Goal: Information Seeking & Learning: Learn about a topic

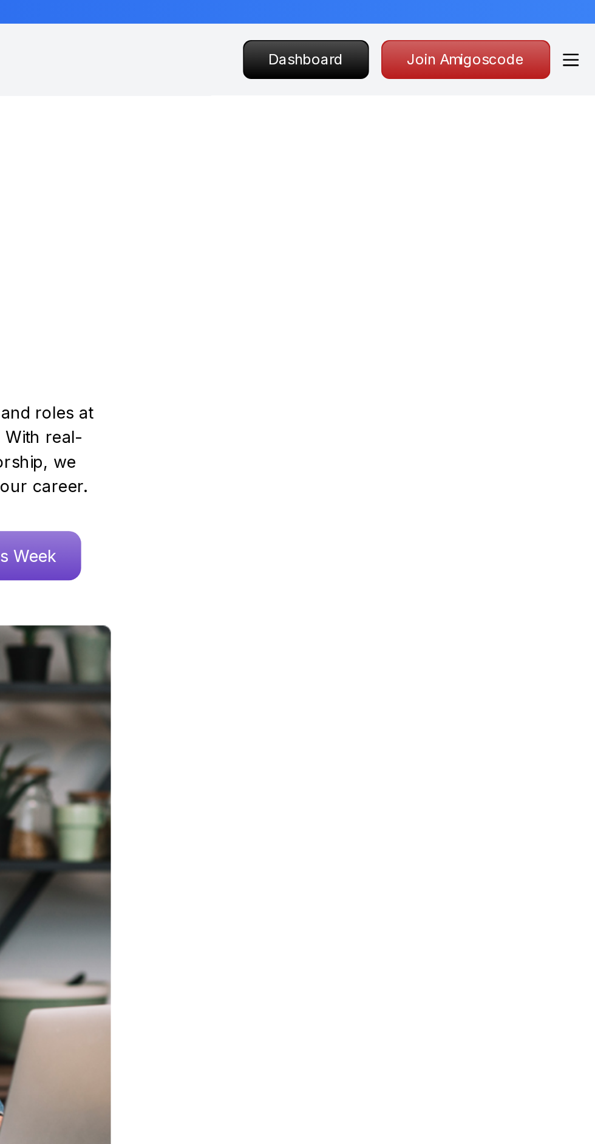
click at [579, 106] on icon "Open Menu" at bounding box center [580, 107] width 9 height 7
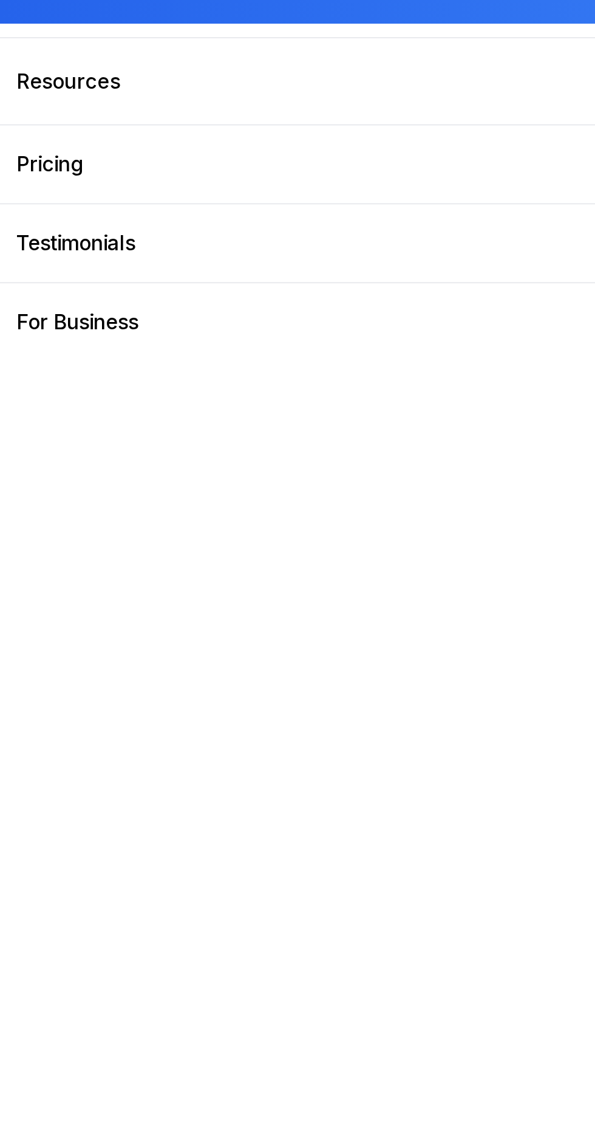
click at [46, 339] on div "Dashboard Products Resources Pricing Testimonials For Business Dashboard Log Out" at bounding box center [297, 572] width 595 height 1144
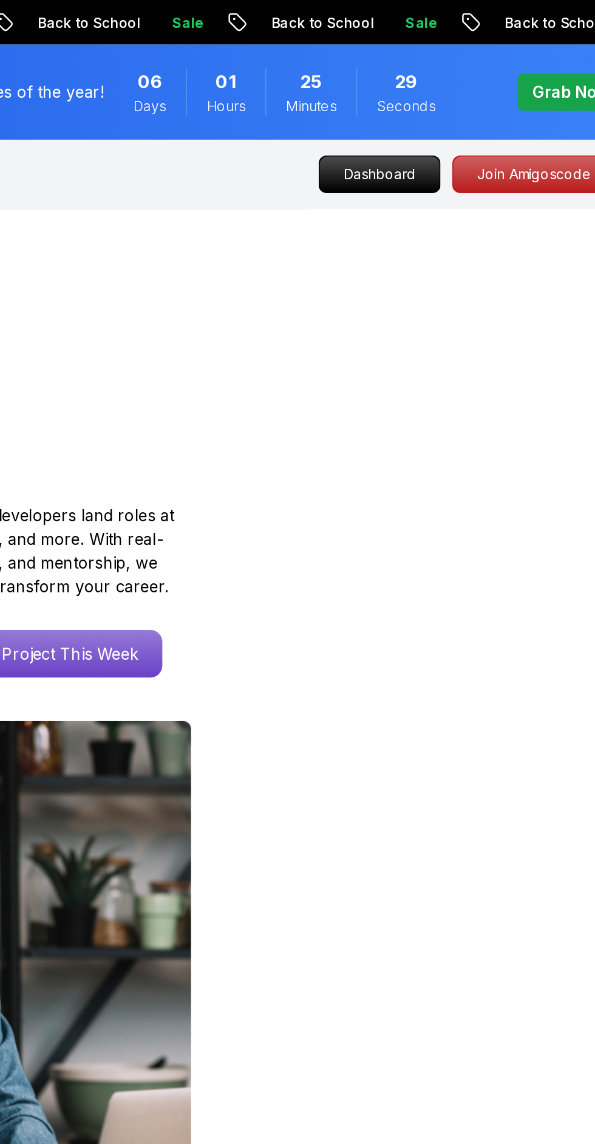
click at [429, 551] on div at bounding box center [298, 586] width 576 height 343
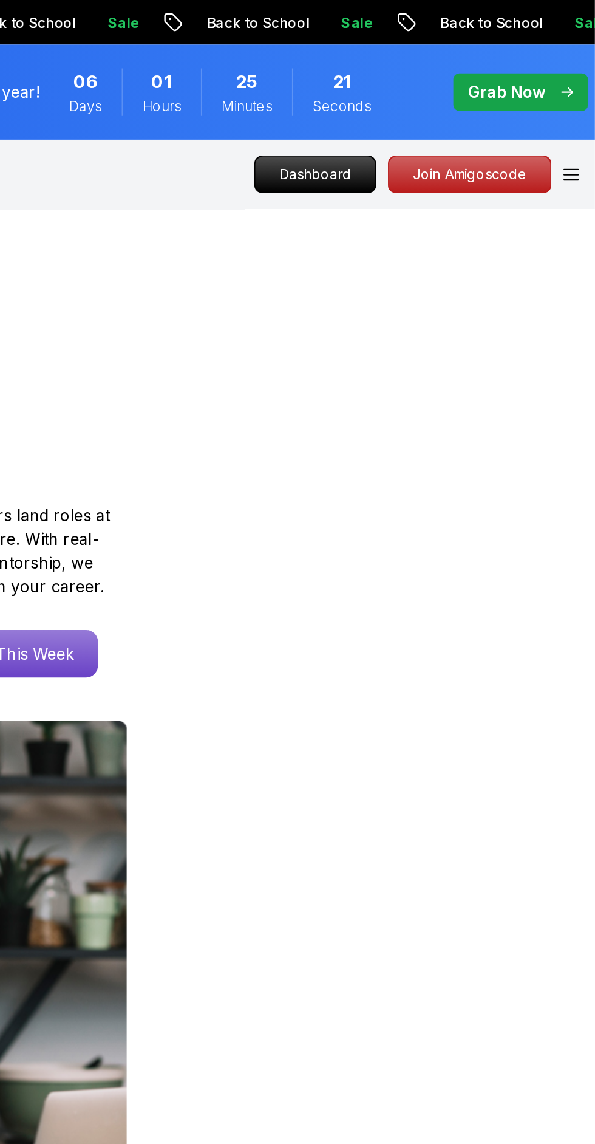
click at [423, 115] on p "Dashboard" at bounding box center [423, 107] width 73 height 22
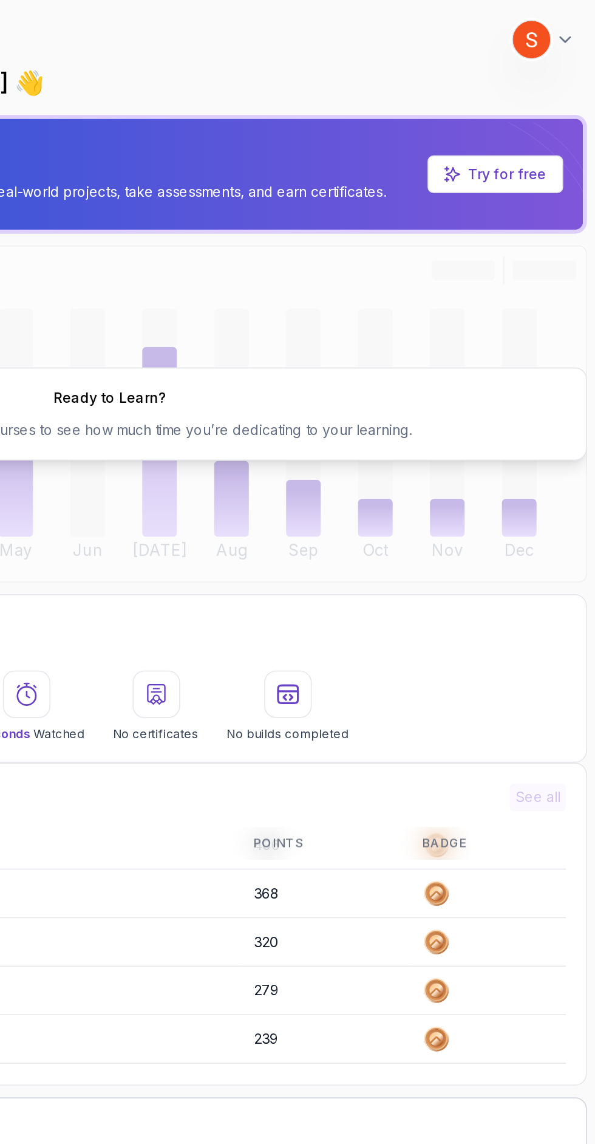
click at [555, 24] on img at bounding box center [556, 24] width 23 height 23
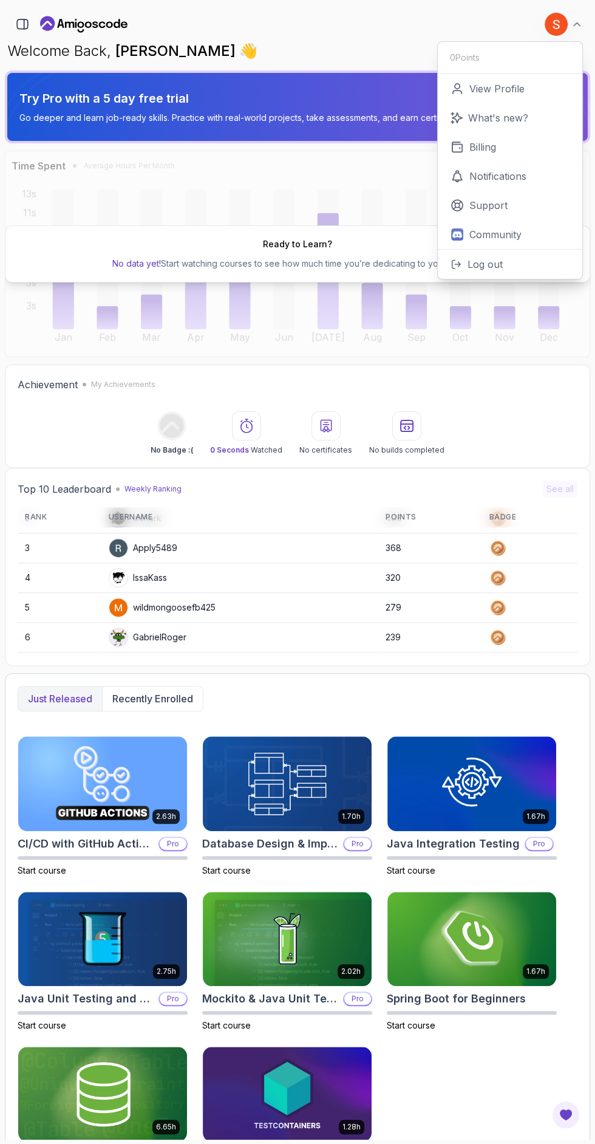
click at [112, 19] on icon "Landing page" at bounding box center [83, 24] width 87 height 19
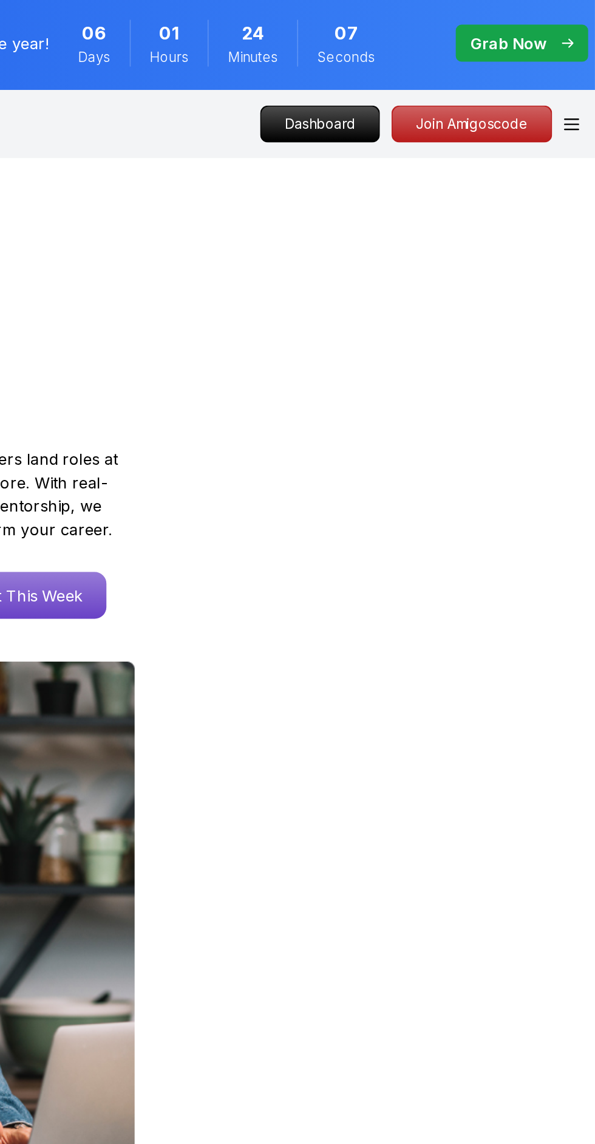
click at [579, 104] on icon "Open Menu" at bounding box center [581, 107] width 10 height 8
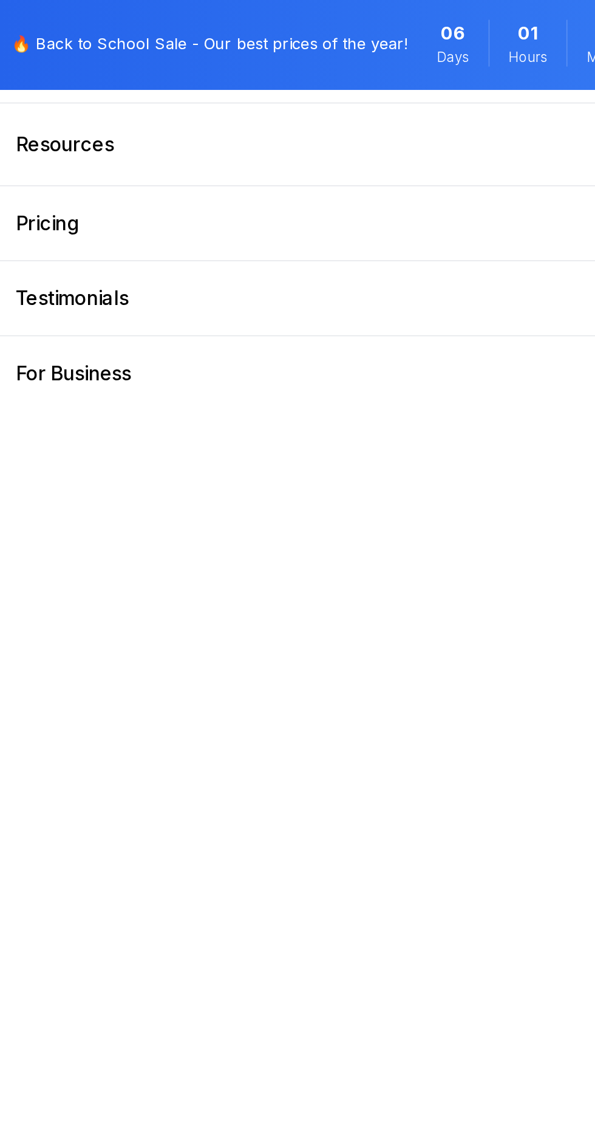
click at [27, 118] on p "Resources" at bounding box center [40, 119] width 61 height 17
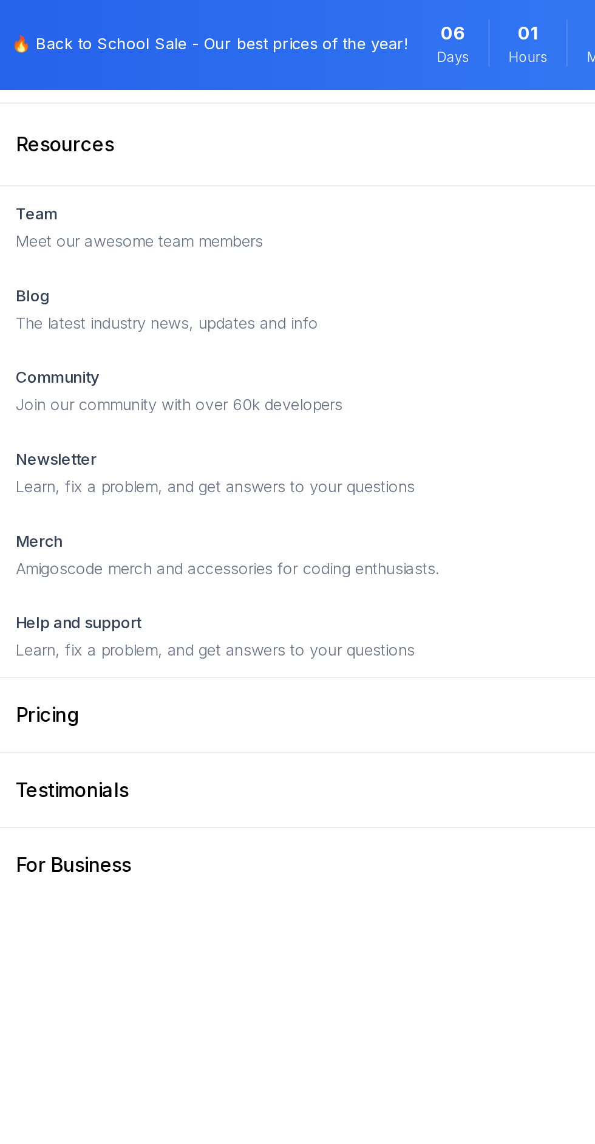
click at [23, 480] on p "Pricing" at bounding box center [29, 475] width 39 height 17
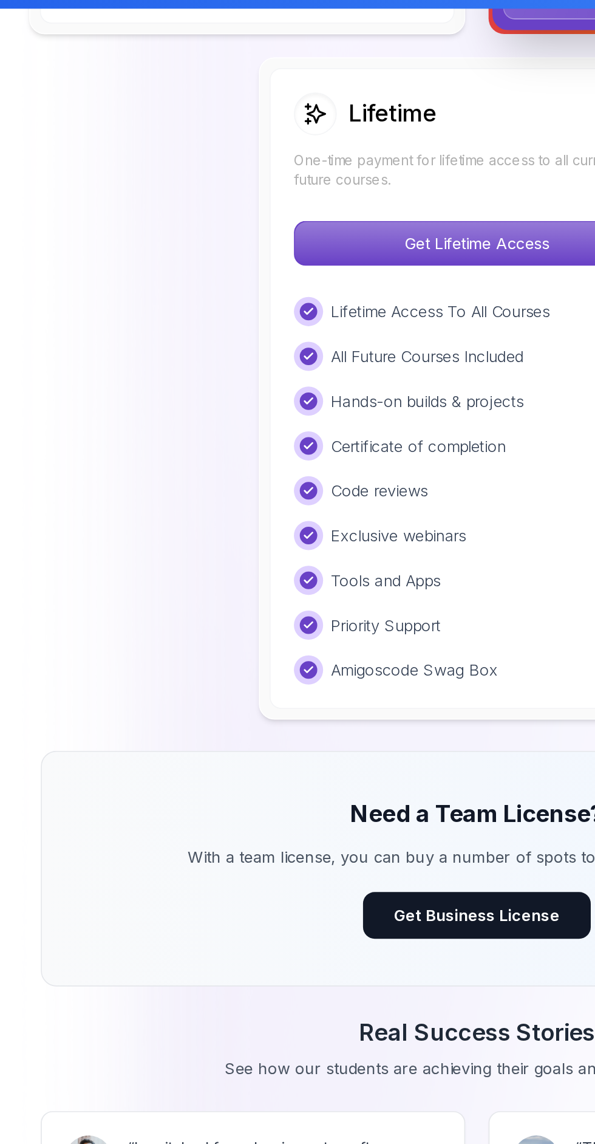
scroll to position [916, 0]
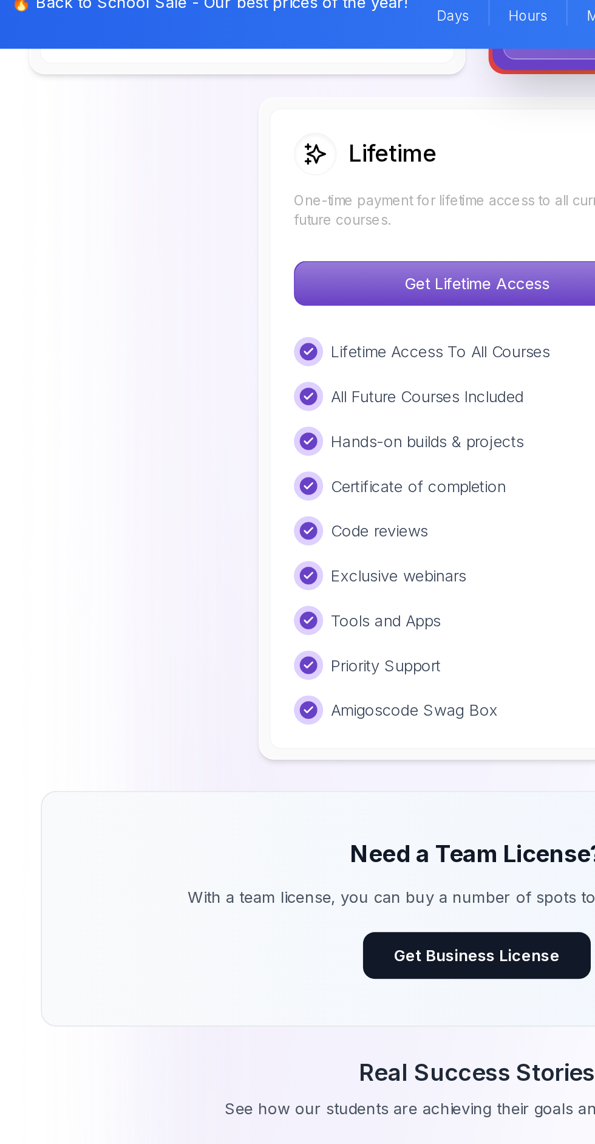
click at [75, 571] on div "Need a Team License? With a team license, you can buy a number of spots to allo…" at bounding box center [298, 621] width 544 height 147
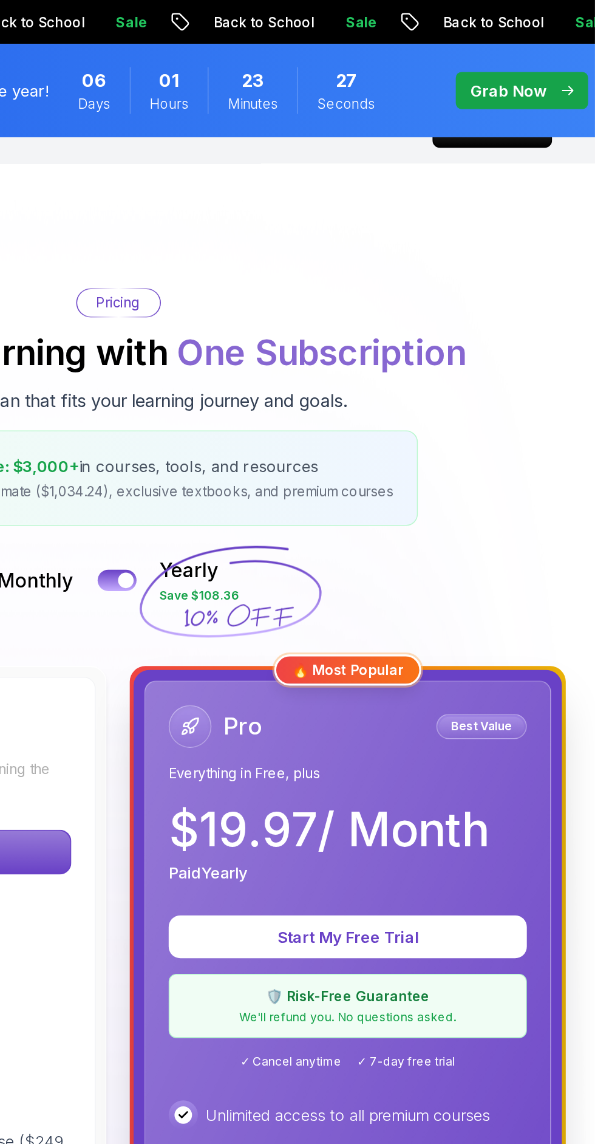
scroll to position [0, 0]
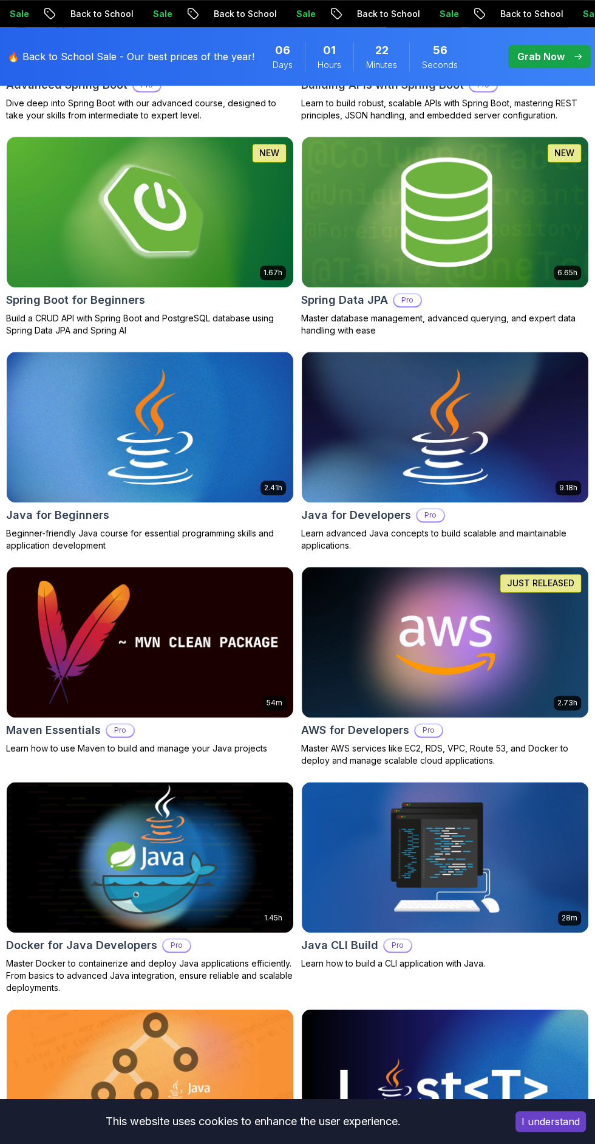
scroll to position [570, 0]
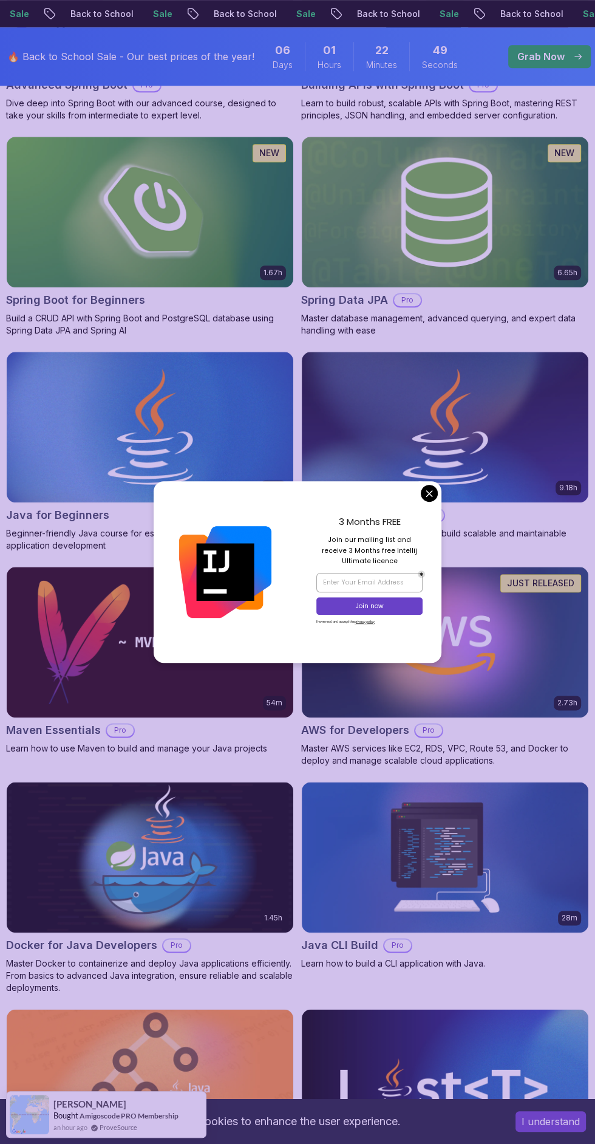
click at [415, 547] on div "3 Months FREE Join our mailing list and receive 3 Months free Intellij Ultimate…" at bounding box center [370, 572] width 144 height 182
click at [407, 400] on img at bounding box center [445, 427] width 287 height 151
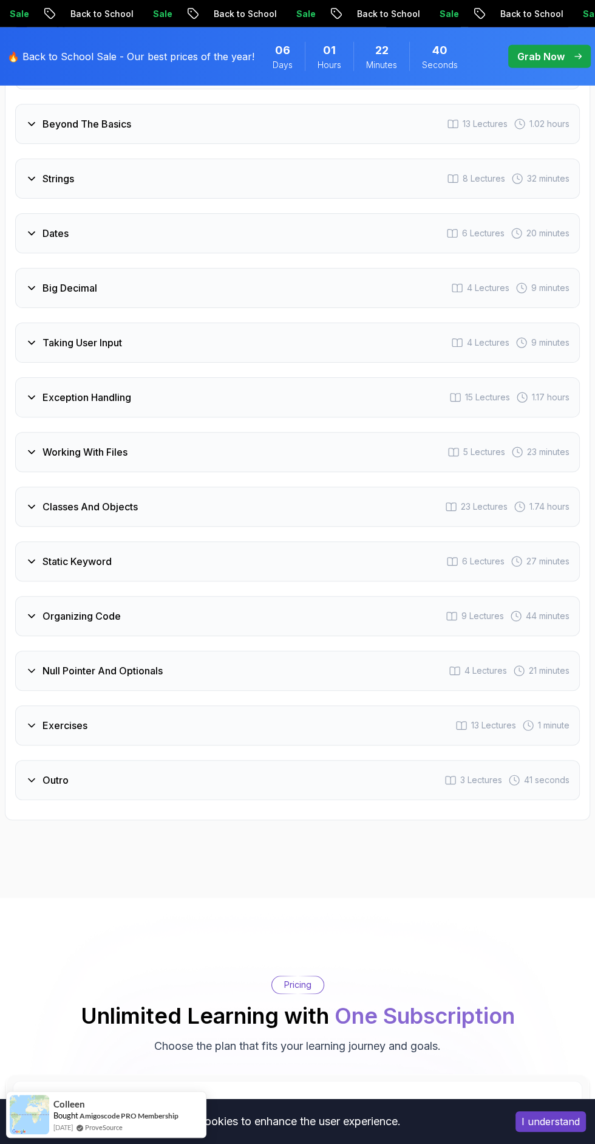
scroll to position [2504, 0]
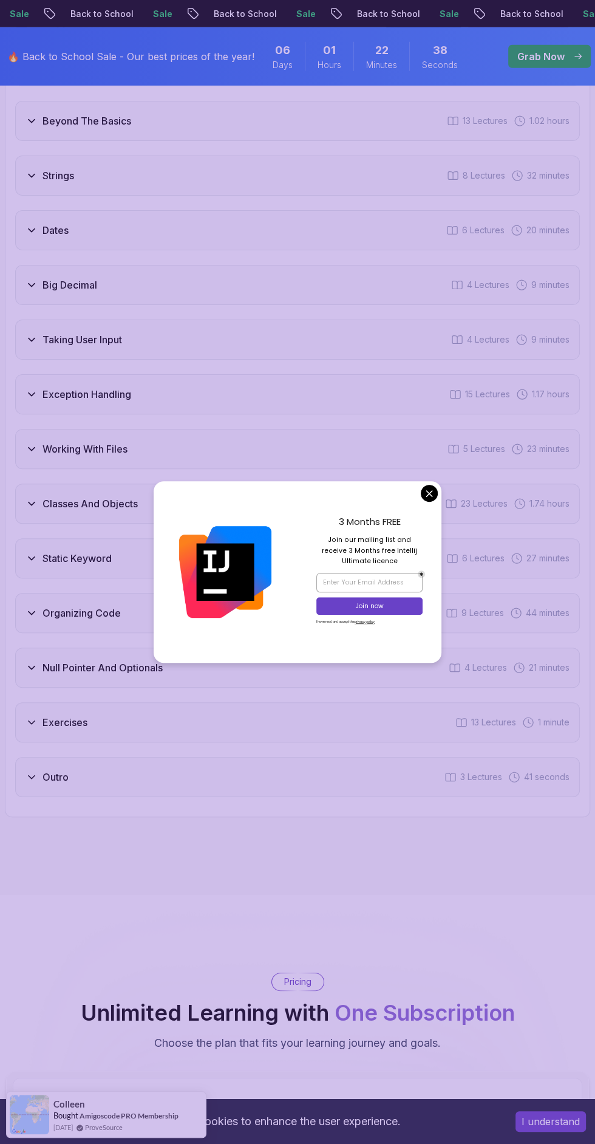
click at [414, 550] on div "3 Months FREE Join our mailing list and receive 3 Months free Intellij Ultimate…" at bounding box center [370, 572] width 144 height 182
click at [412, 545] on div "3 Months FREE Join our mailing list and receive 3 Months free Intellij Ultimate…" at bounding box center [370, 572] width 144 height 182
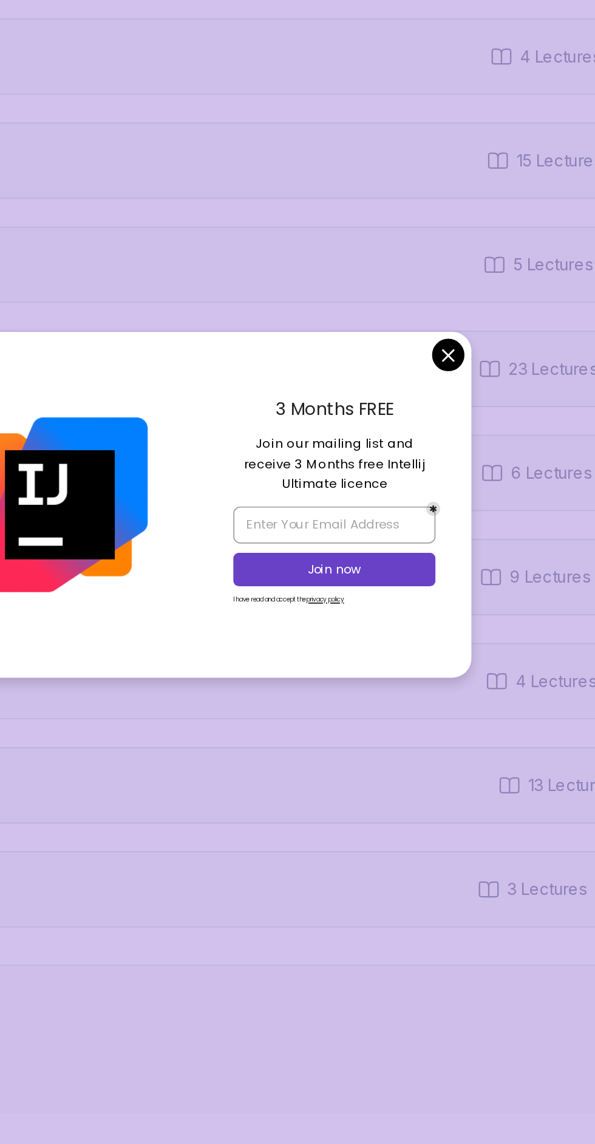
scroll to position [2507, 0]
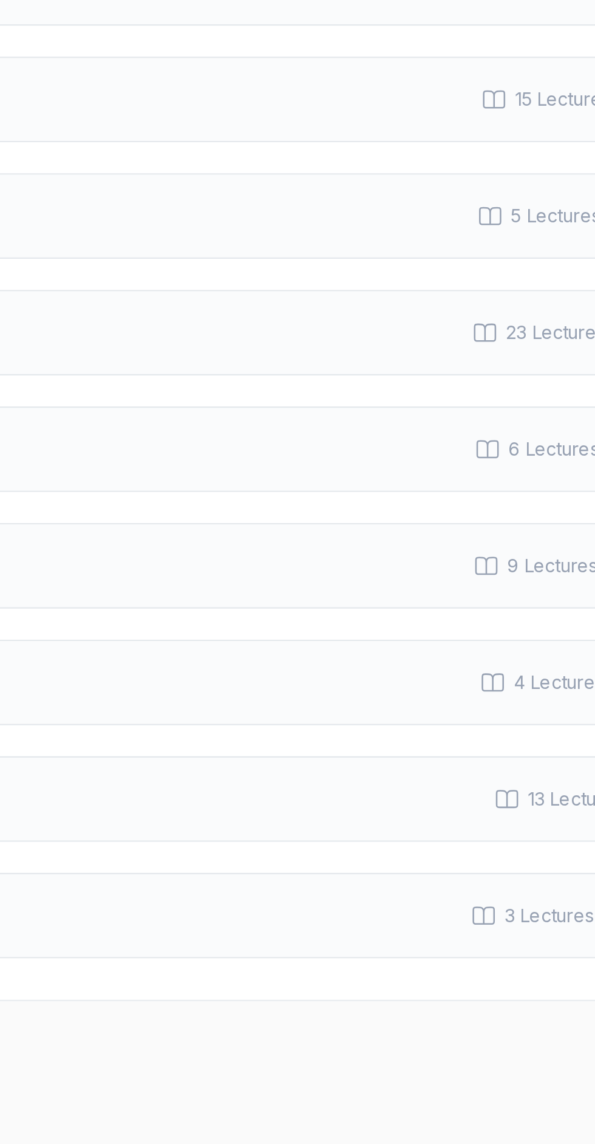
click at [429, 551] on div "Intro 2 Lectures 2 minutes 1 - Welcome 2:17 2 - Recommended Courses Loops 7 Lec…" at bounding box center [297, 253] width 565 height 1082
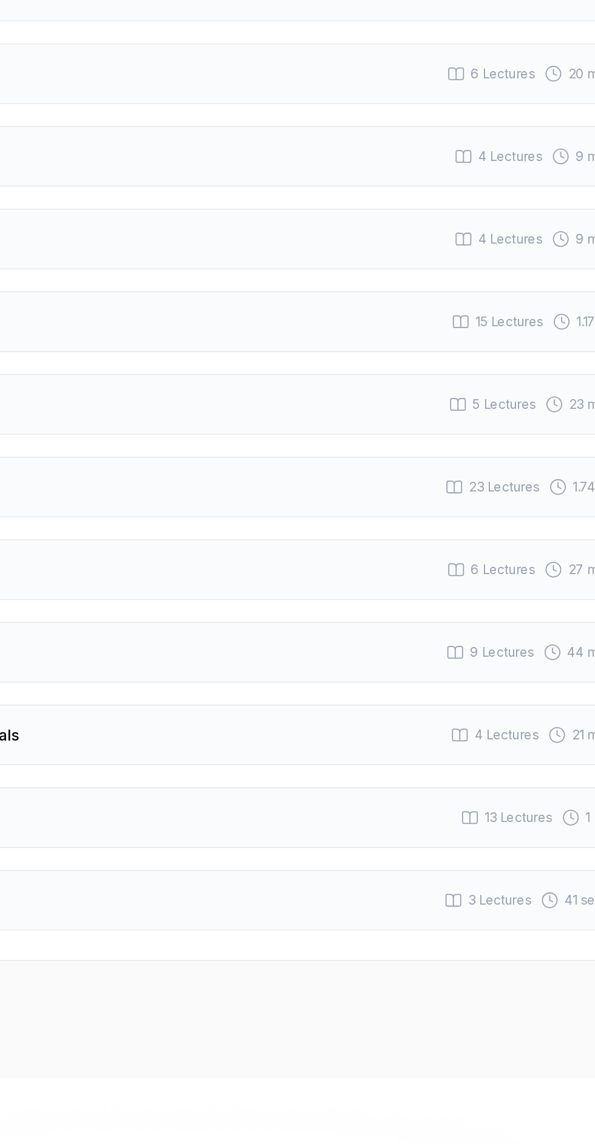
scroll to position [2515, 0]
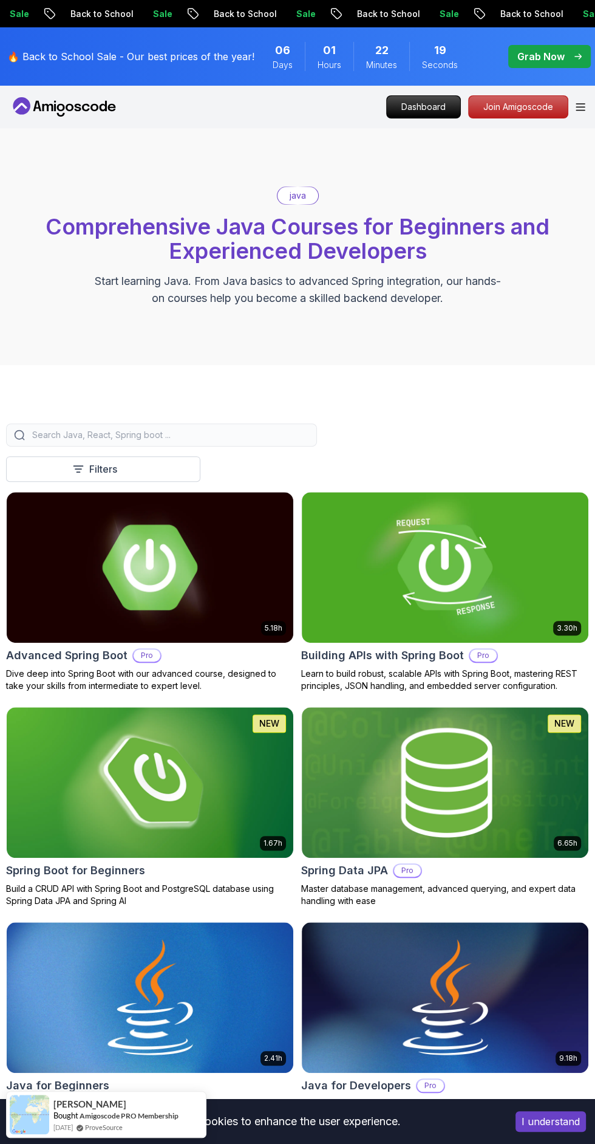
click at [69, 434] on input "search" at bounding box center [169, 435] width 279 height 12
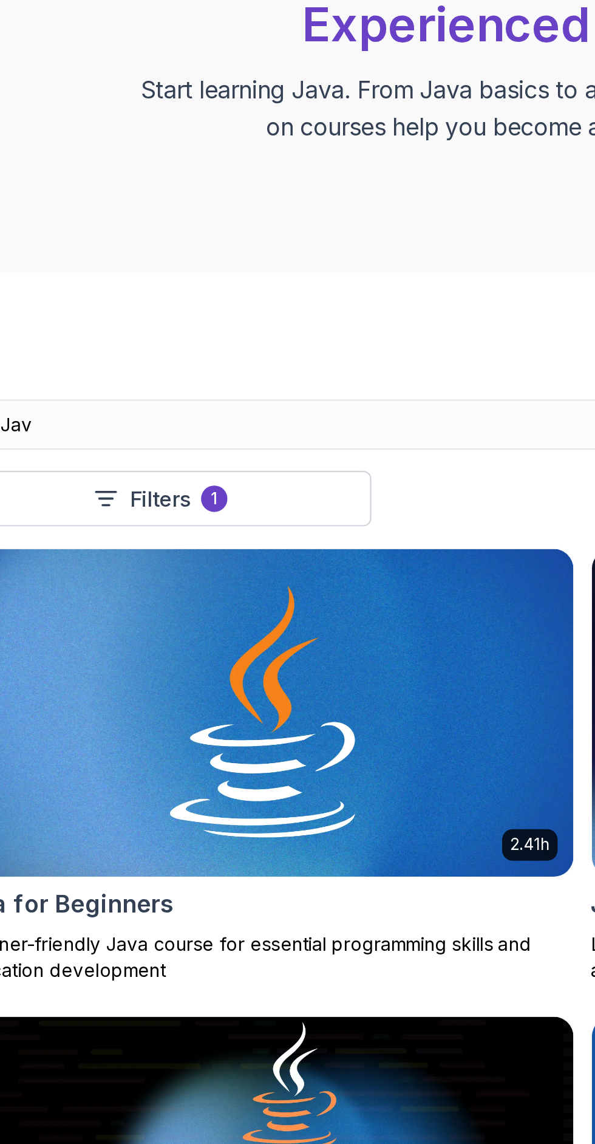
type input "Jav"
click at [79, 476] on button "Filters 1" at bounding box center [103, 469] width 194 height 26
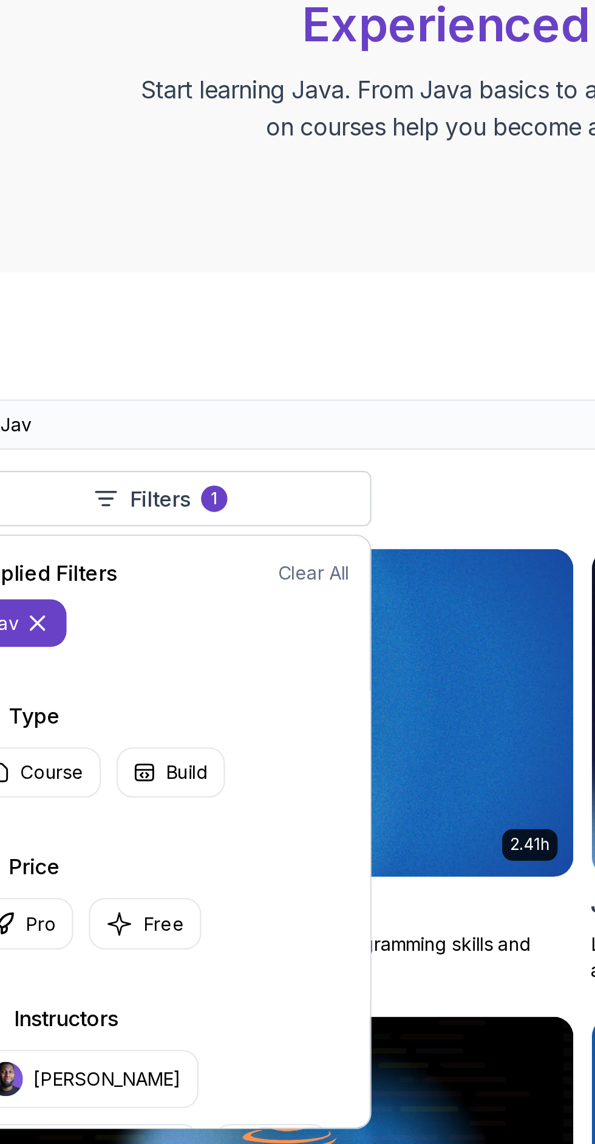
click at [52, 522] on icon at bounding box center [47, 526] width 12 height 12
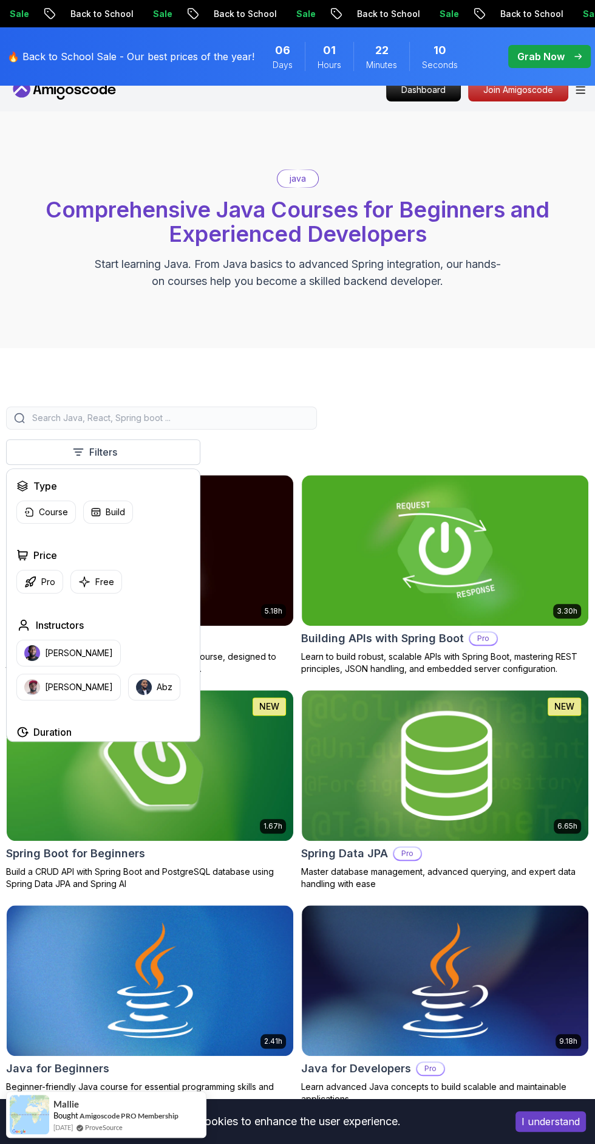
scroll to position [21, 0]
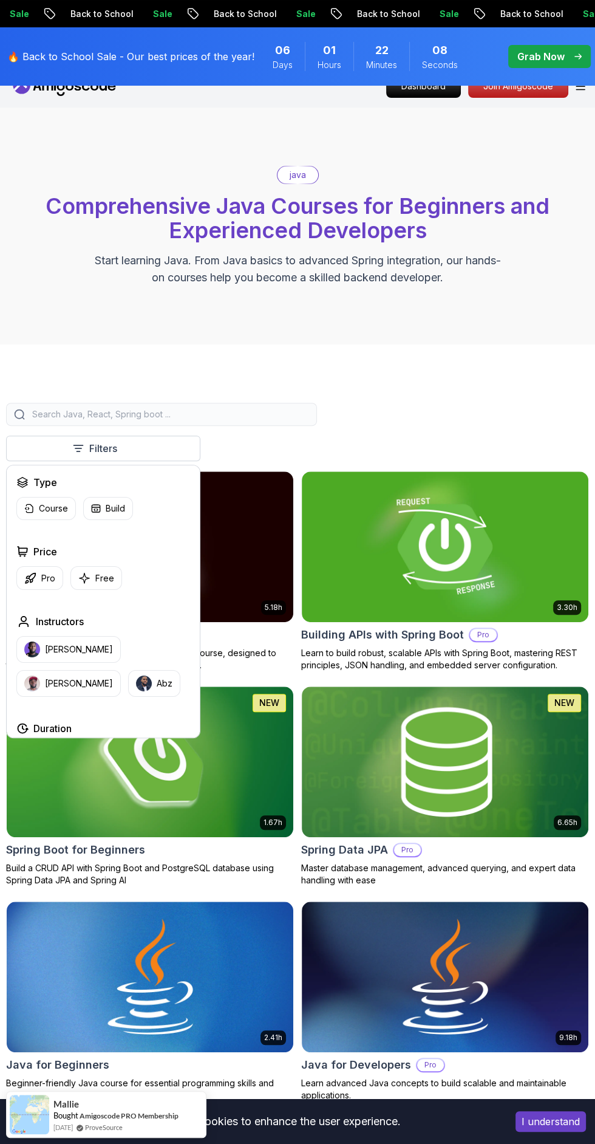
click at [208, 113] on div "java Comprehensive Java Courses for Beginners and Experienced Developers Start …" at bounding box center [297, 225] width 595 height 237
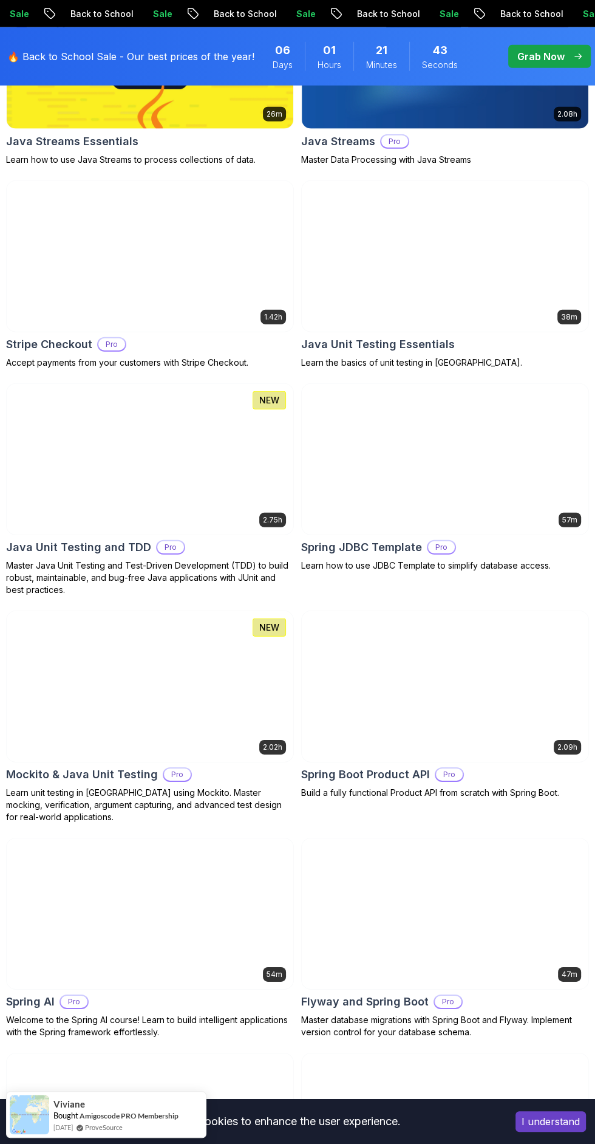
scroll to position [2036, 0]
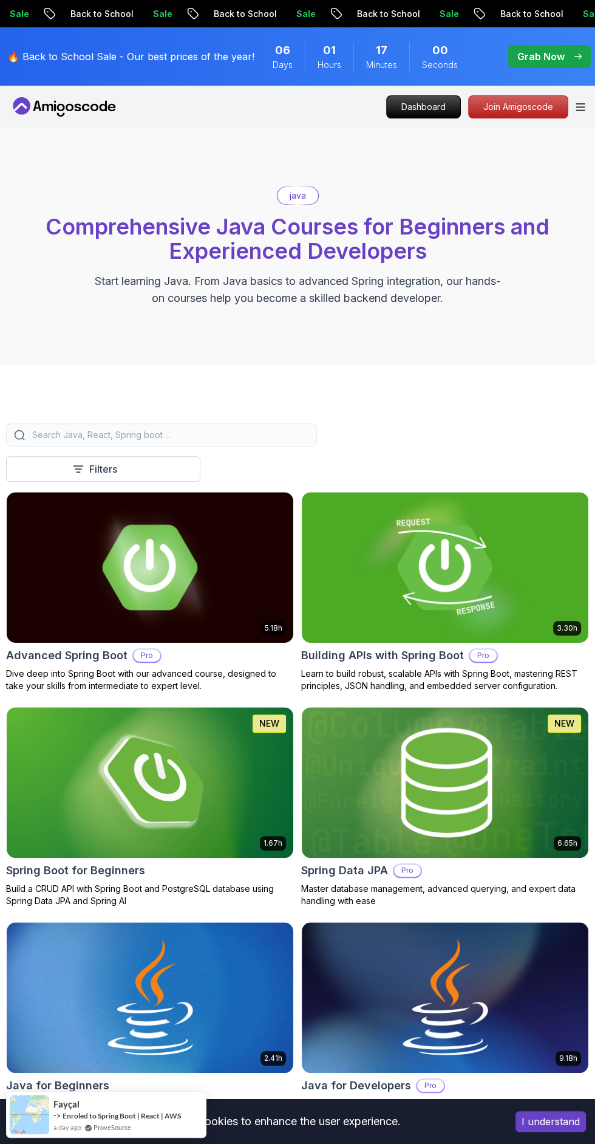
click at [70, 440] on input "search" at bounding box center [169, 435] width 279 height 12
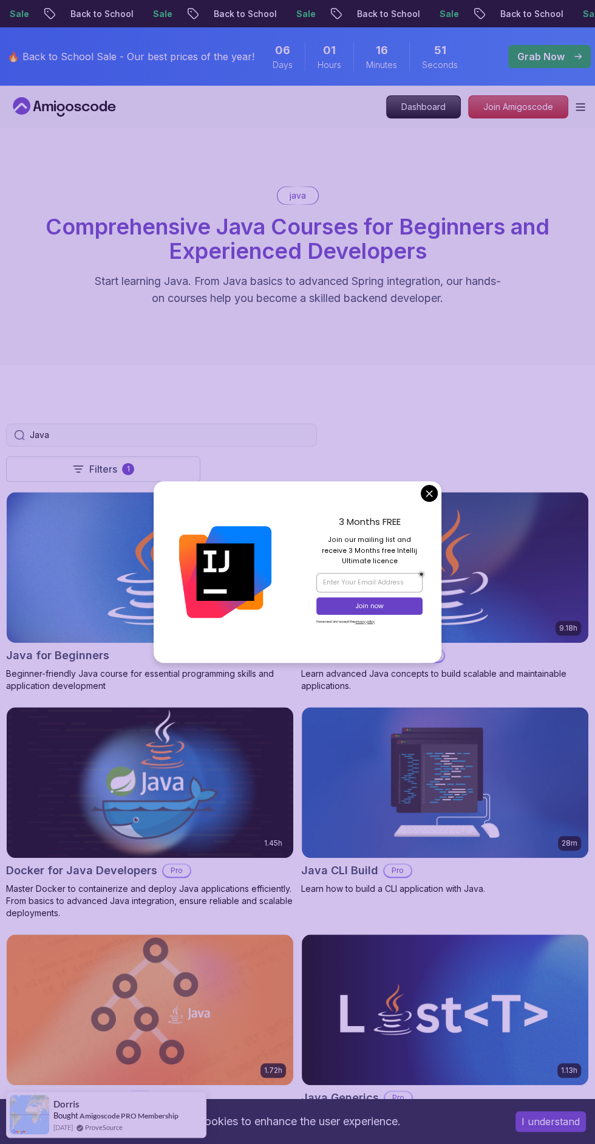
type input "Java"
click at [423, 539] on div "3 Months FREE Join our mailing list and receive 3 Months free Intellij Ultimate…" at bounding box center [370, 572] width 144 height 182
click at [423, 556] on div "3 Months FREE Join our mailing list and receive 3 Months free Intellij Ultimate…" at bounding box center [370, 572] width 144 height 182
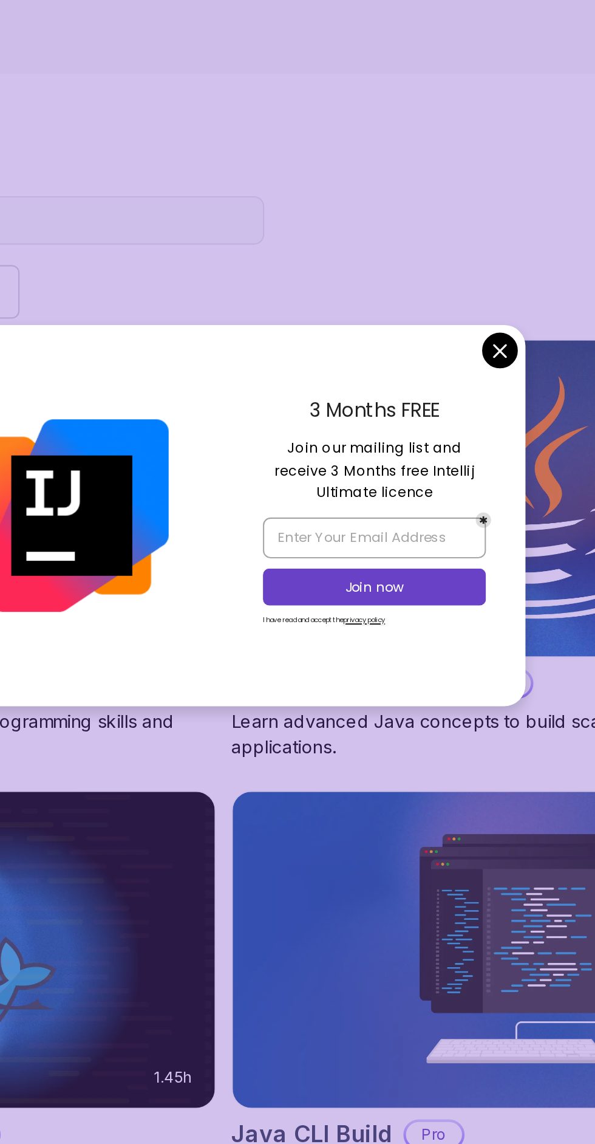
scroll to position [4, 0]
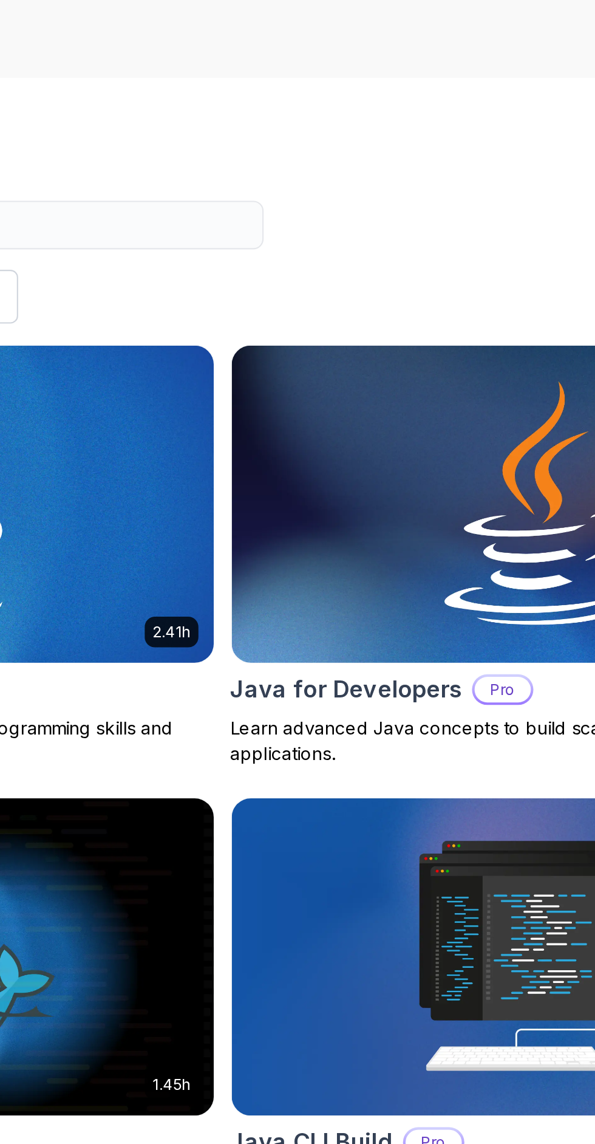
click at [426, 548] on img at bounding box center [445, 563] width 287 height 151
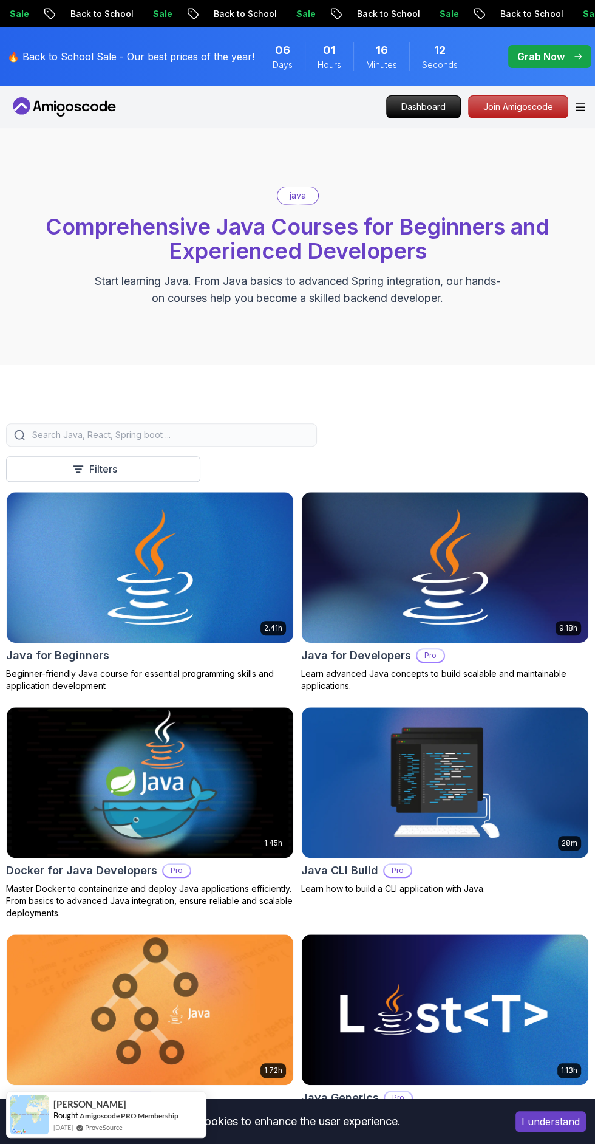
scroll to position [10, 0]
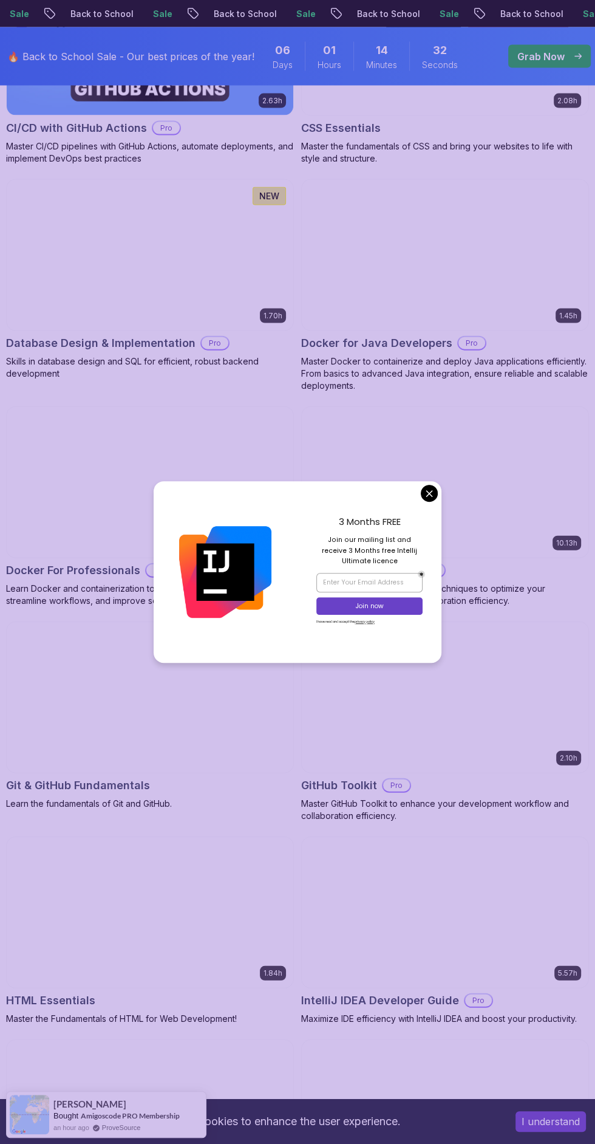
scroll to position [1620, 0]
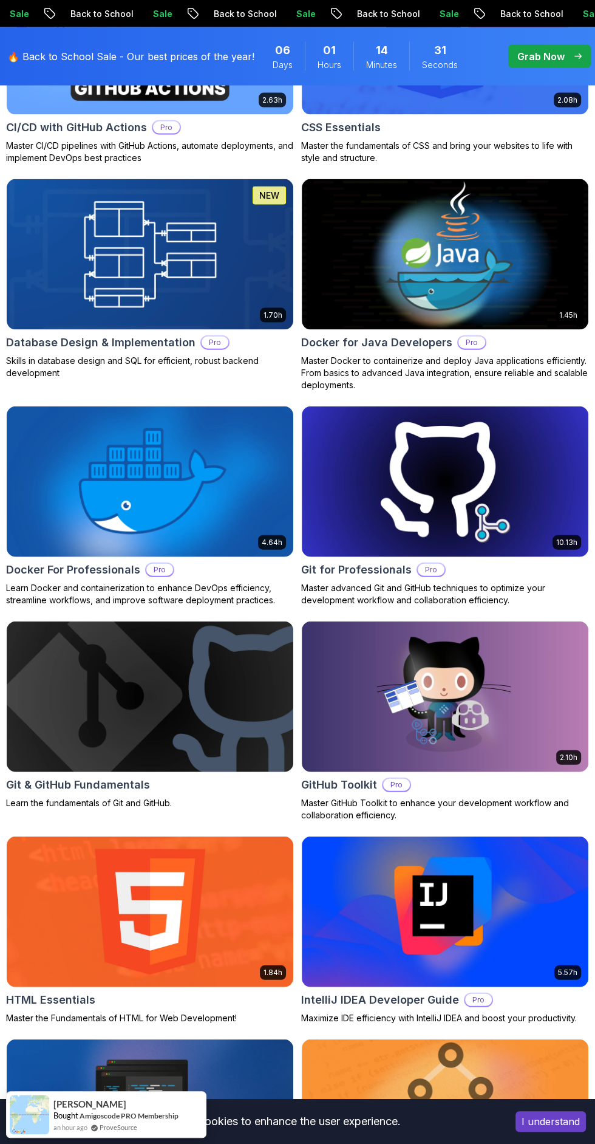
click at [429, 551] on img at bounding box center [445, 481] width 287 height 151
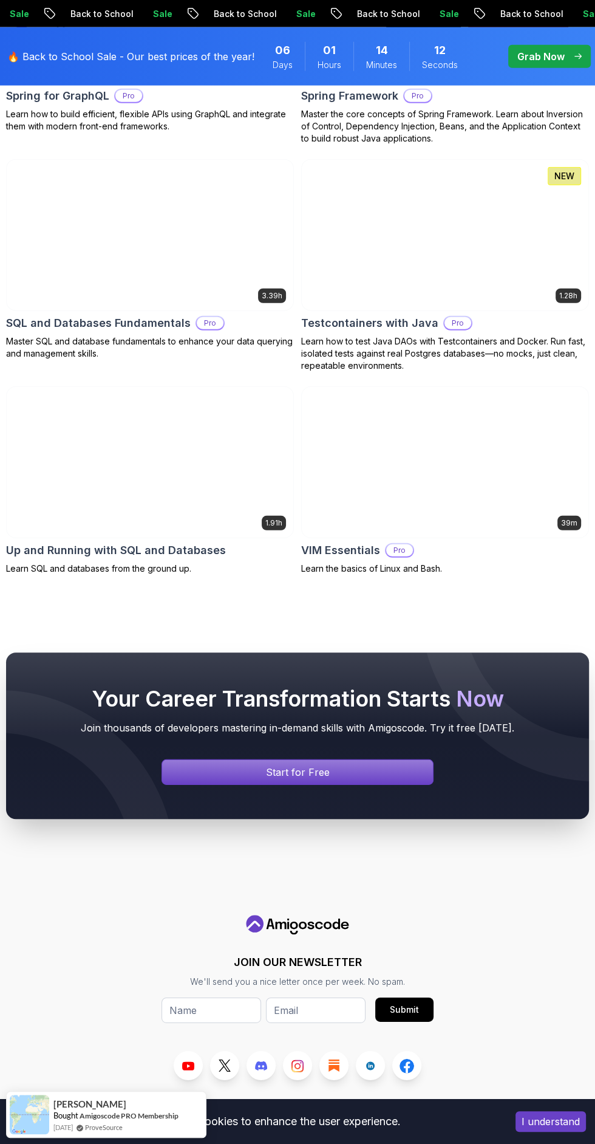
scroll to position [5098, 0]
